Goal: Navigation & Orientation: Find specific page/section

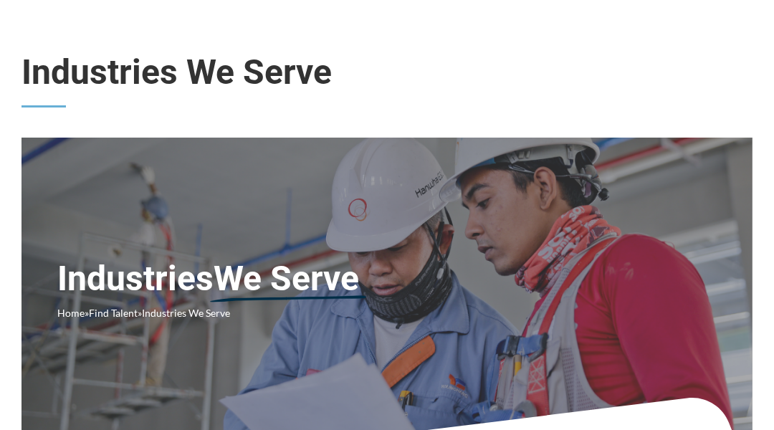
scroll to position [29, 0]
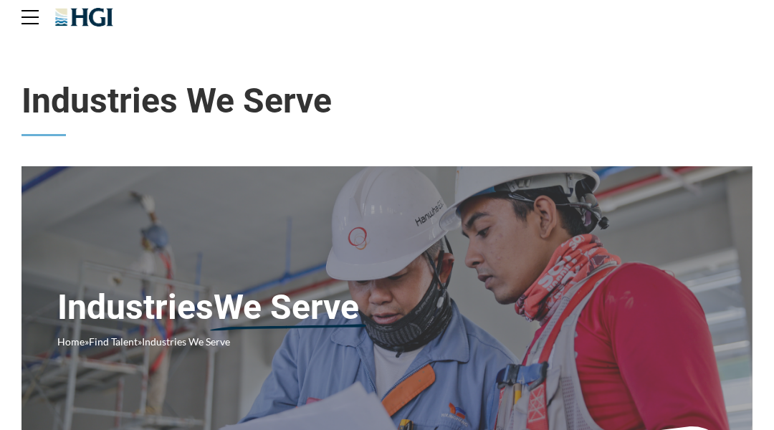
scroll to position [29, 0]
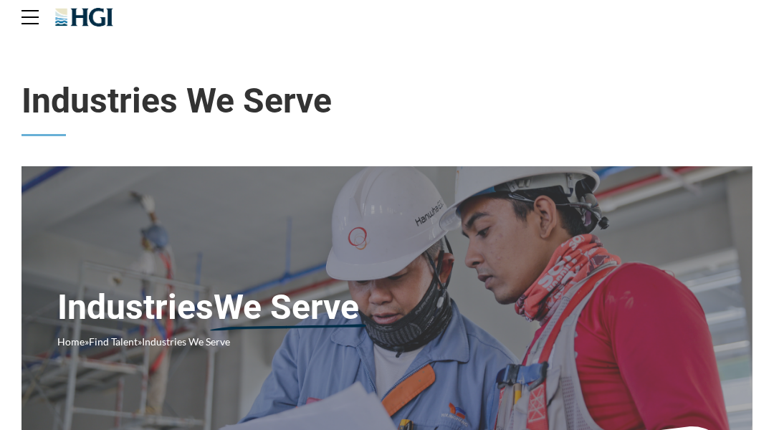
scroll to position [29, 0]
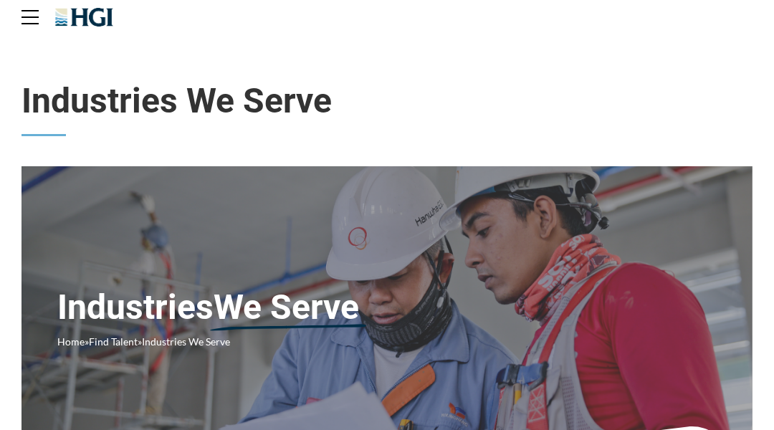
scroll to position [29, 0]
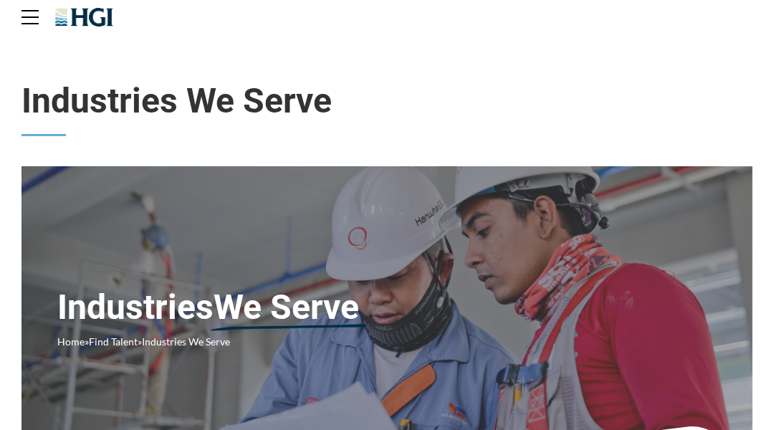
scroll to position [29, 0]
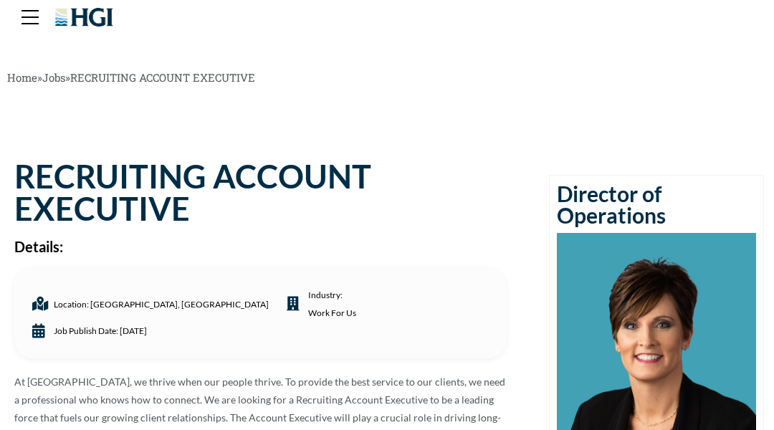
scroll to position [29, 0]
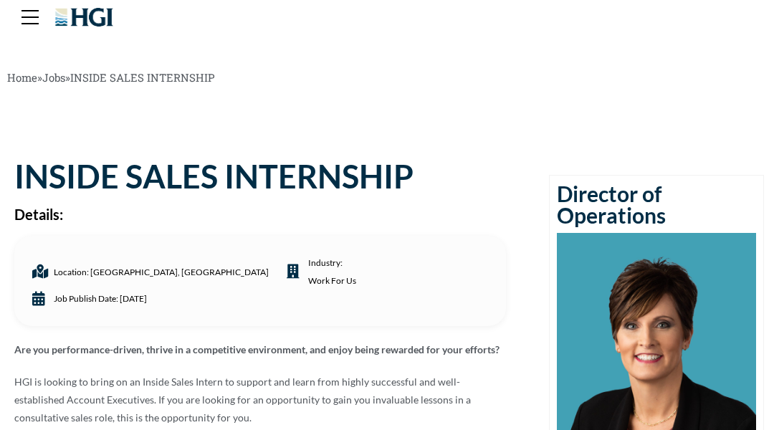
scroll to position [29, 0]
